Goal: Task Accomplishment & Management: Use online tool/utility

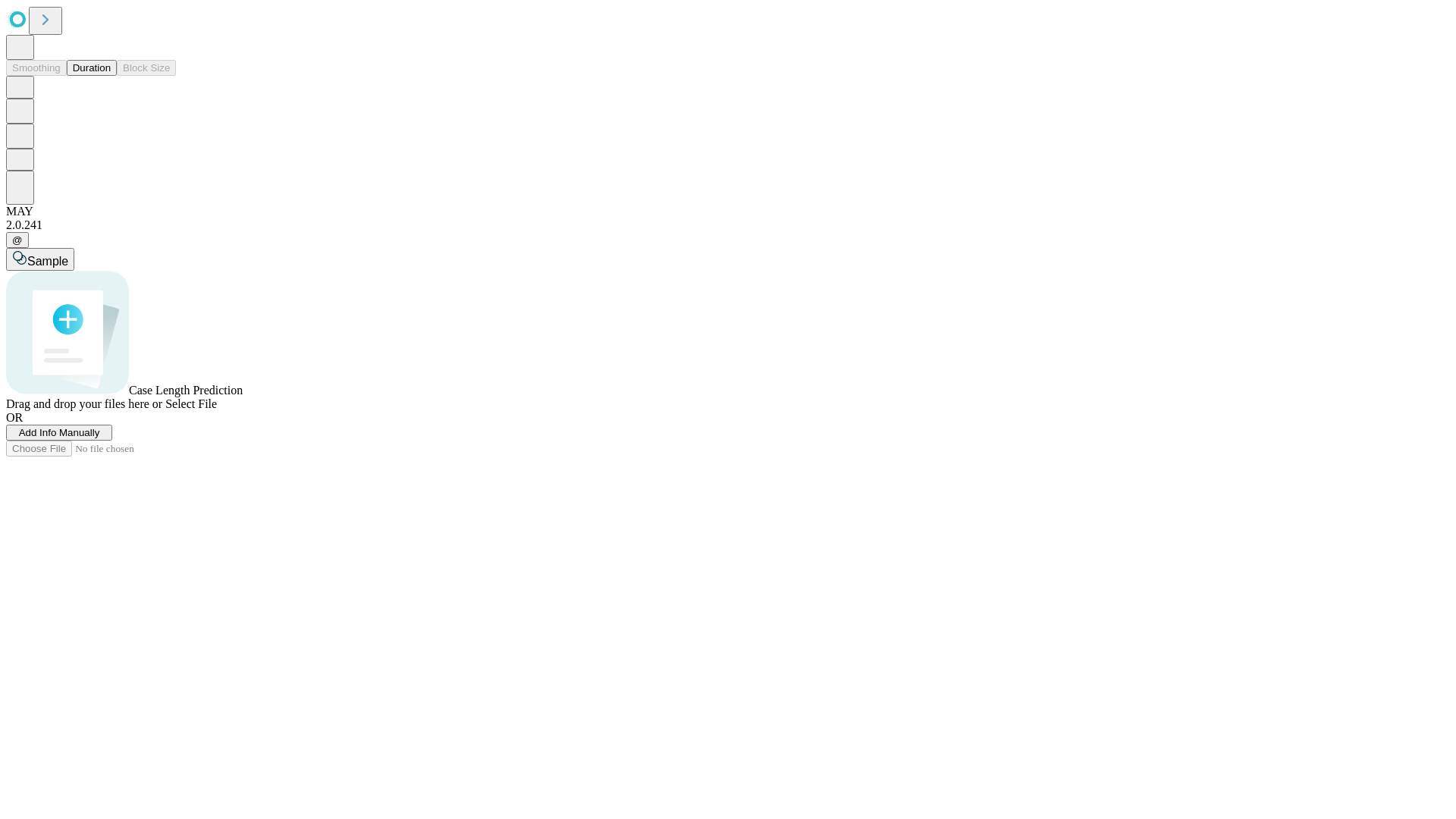
click at [110, 75] on button "Duration" at bounding box center [91, 68] width 50 height 16
click at [100, 438] on span "Add Info Manually" at bounding box center [60, 433] width 81 height 11
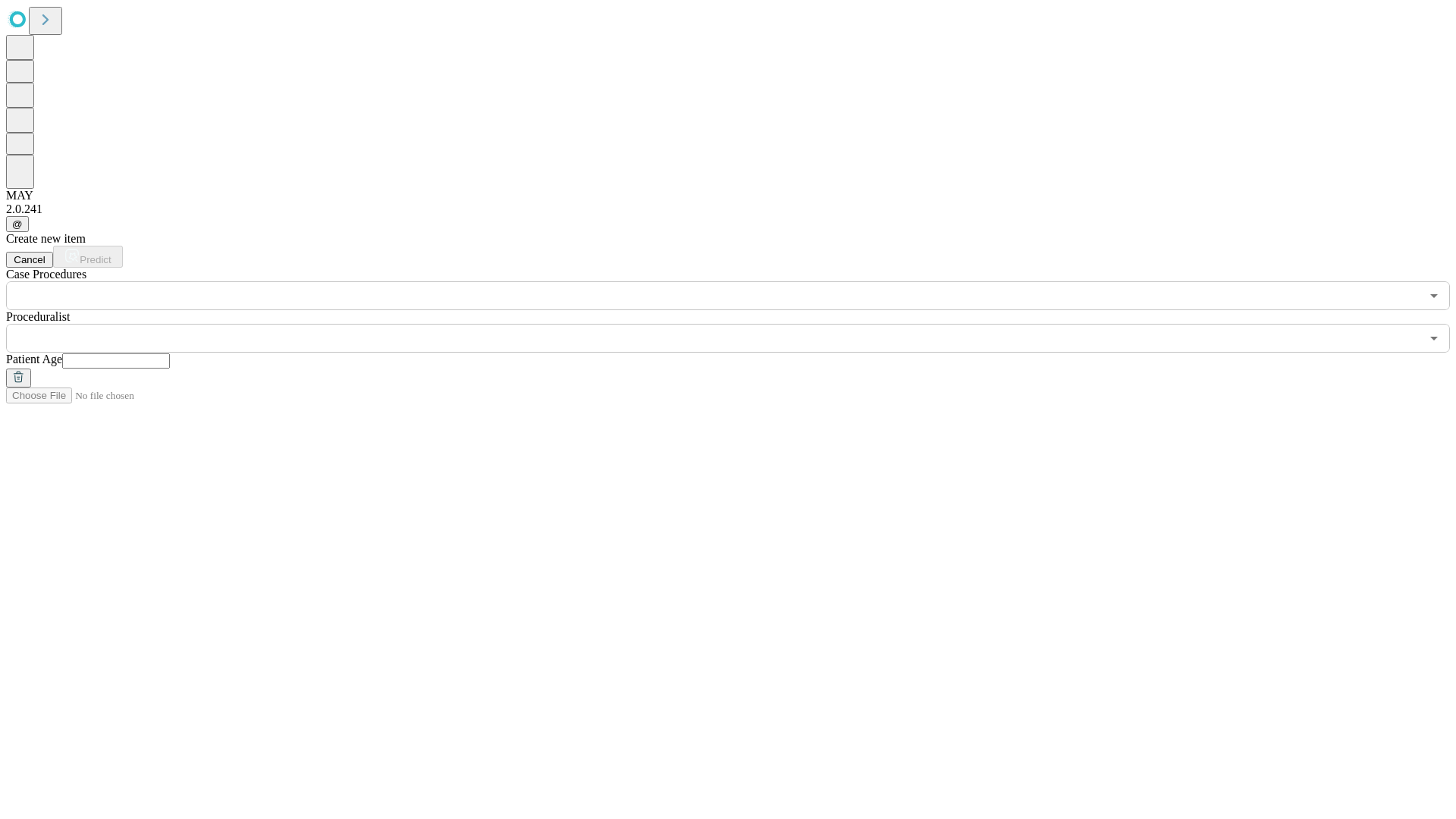
click at [170, 353] on input "text" at bounding box center [116, 361] width 108 height 15
type input "**"
click at [739, 324] on input "text" at bounding box center [713, 338] width 1415 height 29
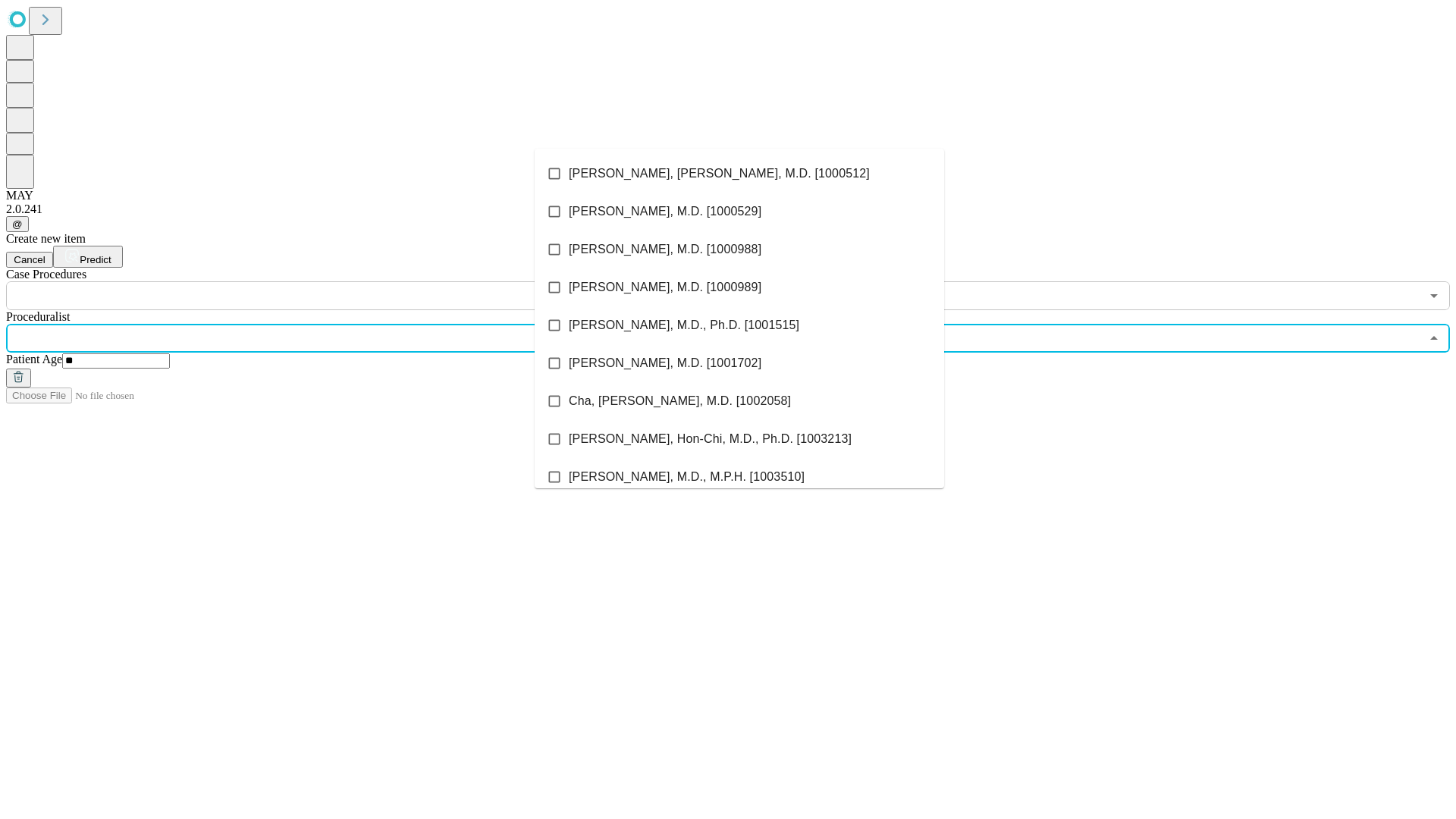
click at [740, 174] on li "[PERSON_NAME], [PERSON_NAME], M.D. [1000512]" at bounding box center [740, 174] width 410 height 38
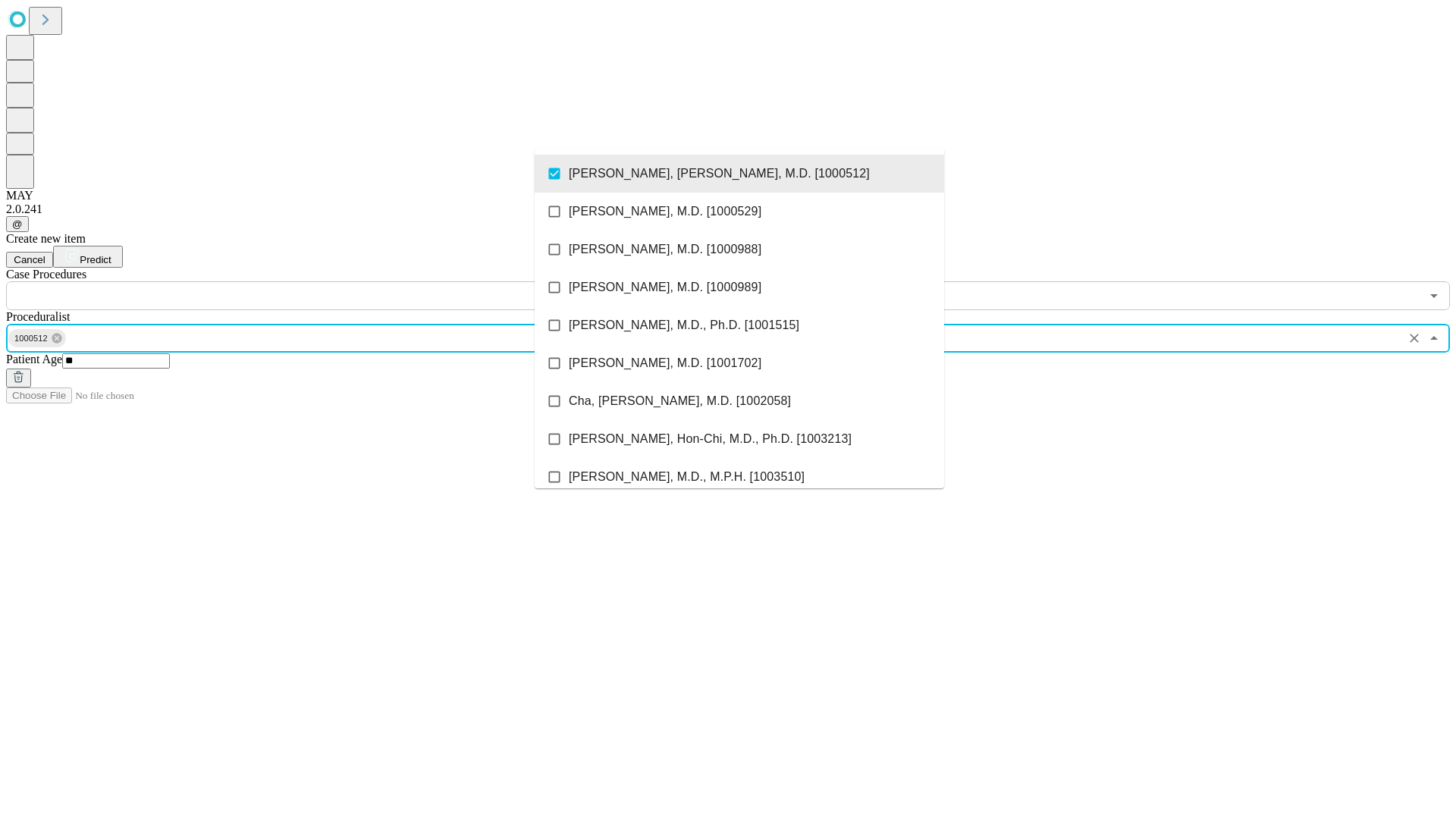
click at [319, 281] on input "text" at bounding box center [713, 296] width 1415 height 29
